Goal: Task Accomplishment & Management: Manage account settings

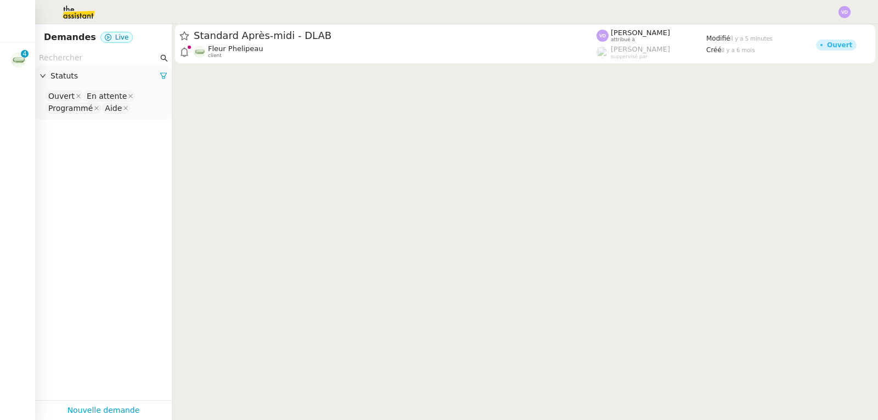
click at [251, 78] on cdk-virtual-scroll-viewport "Standard Après-midi - DLAB Fleur Phelipeau client [PERSON_NAME] attribué à [PER…" at bounding box center [525, 222] width 706 height 396
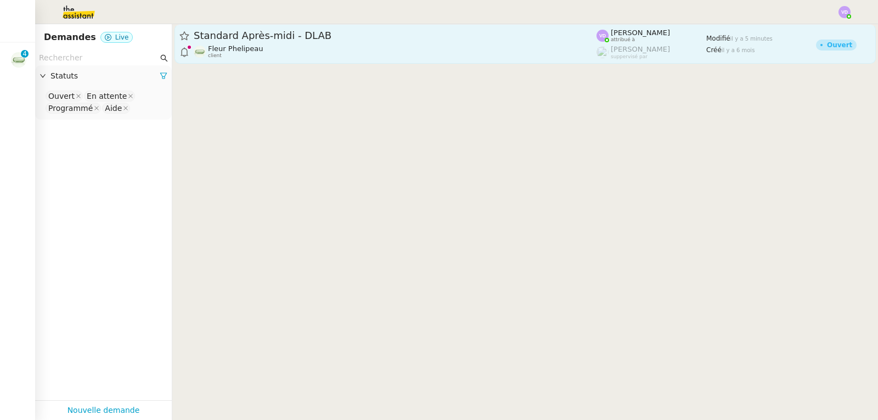
click at [273, 47] on div "Fleur Phelipeau client" at bounding box center [395, 51] width 403 height 14
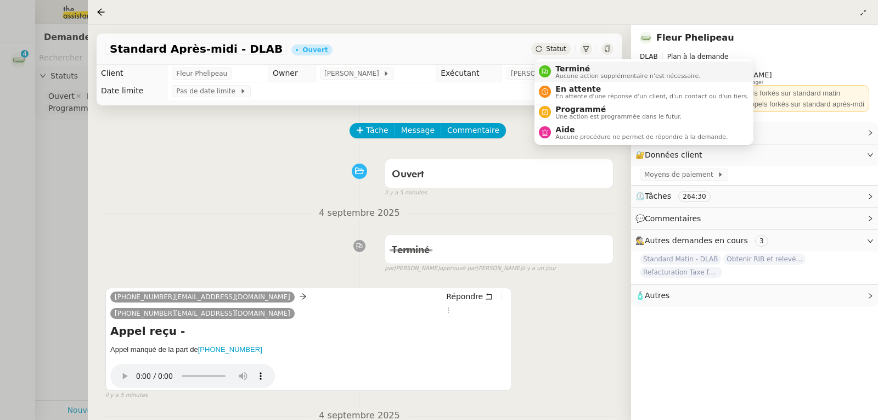
click at [560, 73] on span "Aucune action supplémentaire n'est nécessaire." at bounding box center [627, 76] width 145 height 6
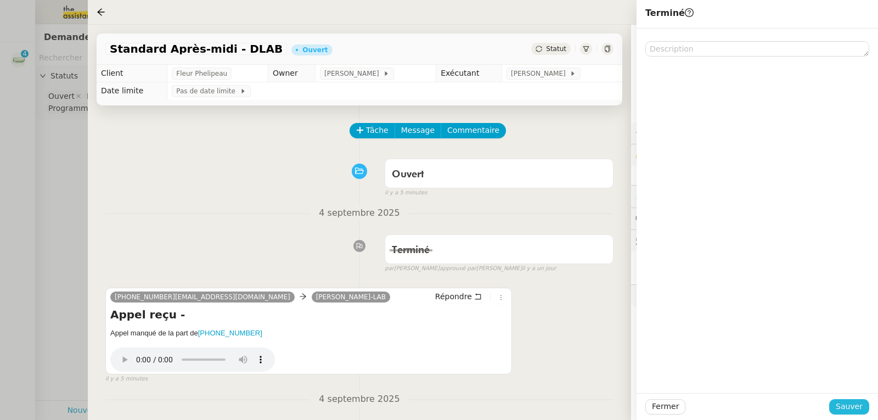
click at [844, 407] on span "Sauver" at bounding box center [849, 406] width 27 height 13
